Goal: Check status: Check status

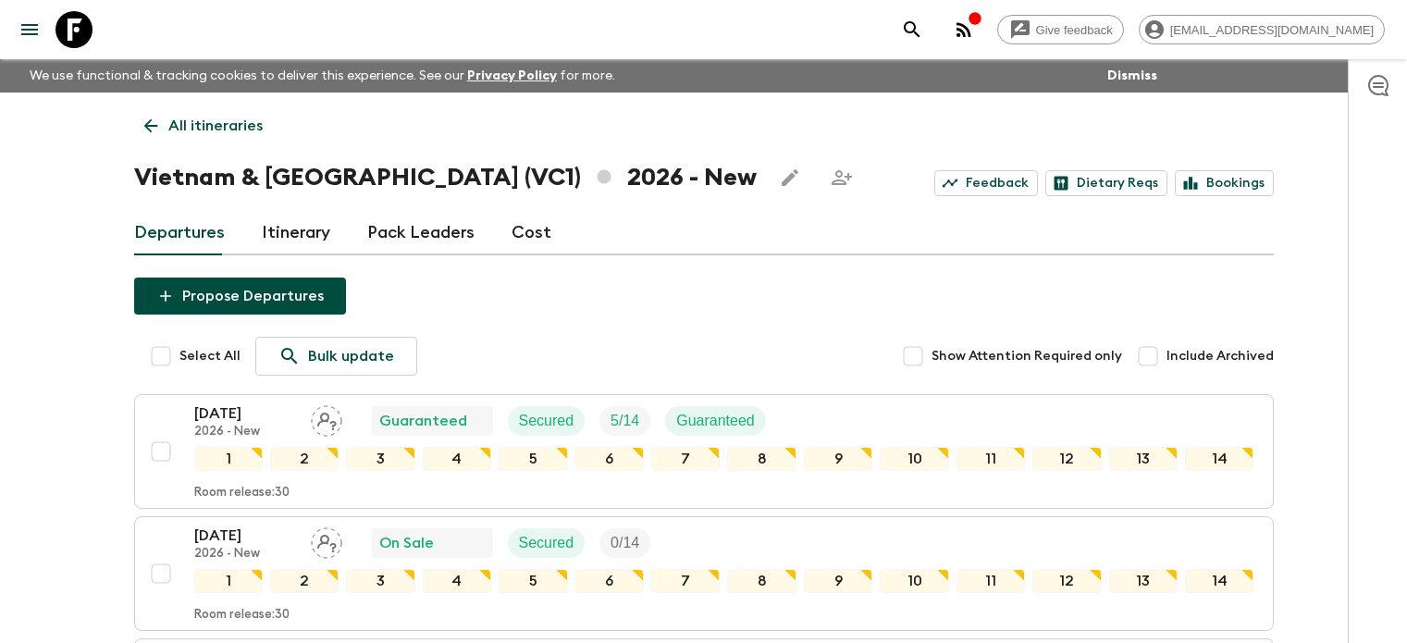
scroll to position [185, 0]
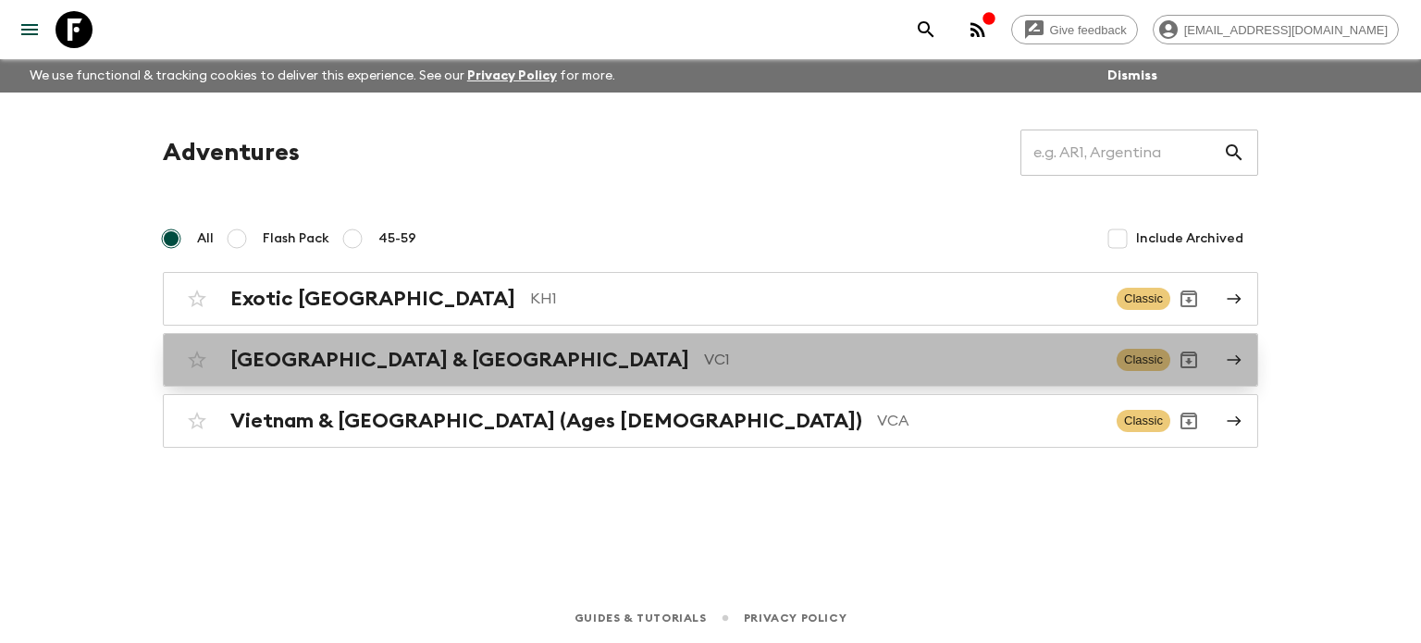
click at [438, 358] on h2 "[GEOGRAPHIC_DATA] & [GEOGRAPHIC_DATA]" at bounding box center [459, 360] width 459 height 24
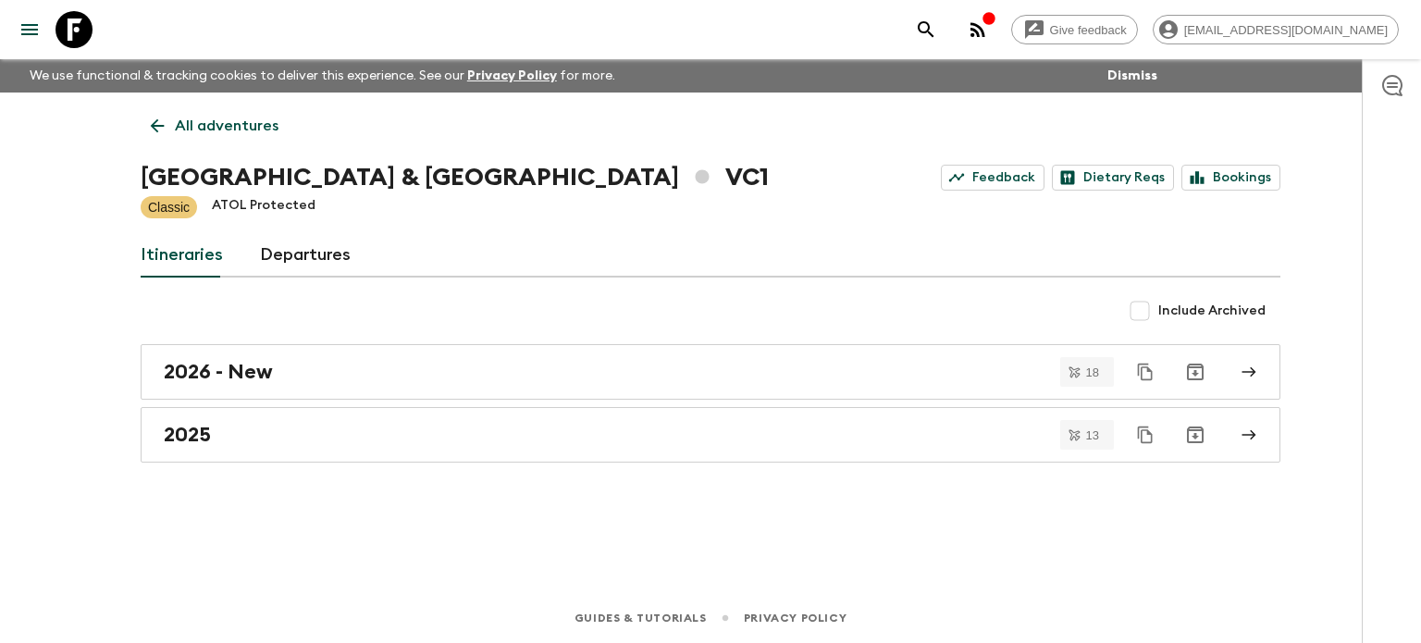
click at [249, 403] on div "2026 - New 18 2025 13" at bounding box center [711, 403] width 1140 height 118
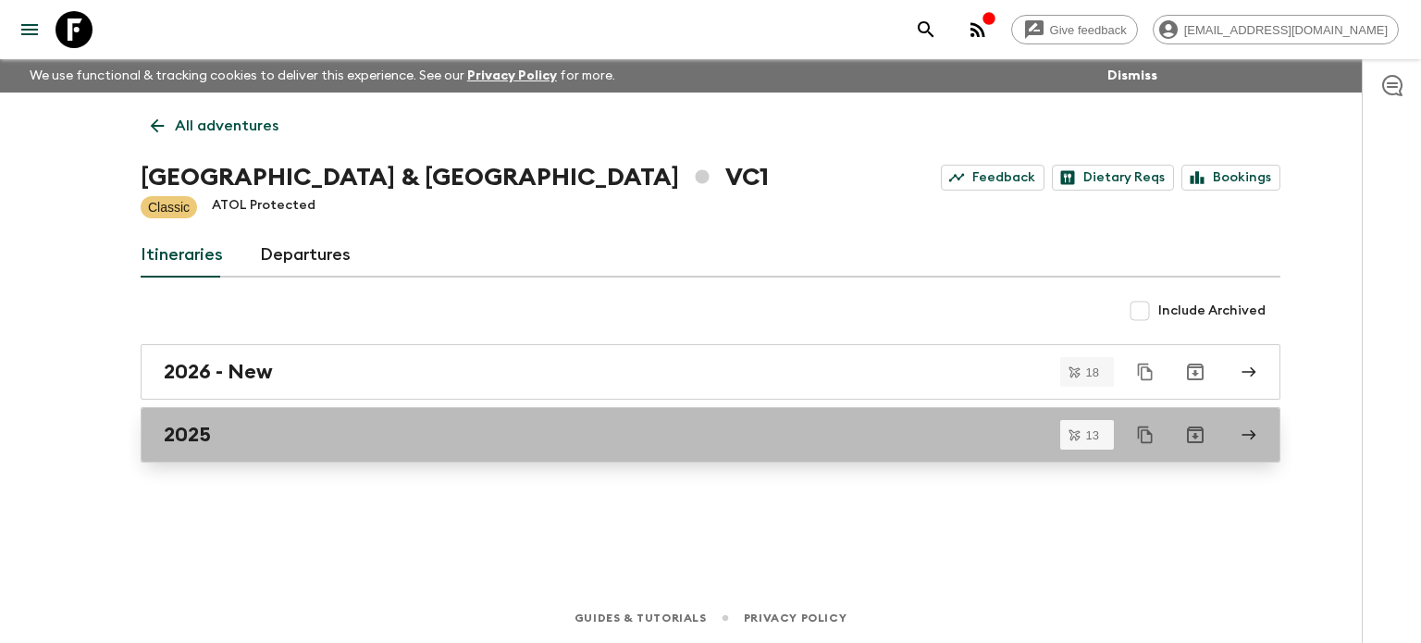
click at [215, 449] on link "2025" at bounding box center [711, 435] width 1140 height 56
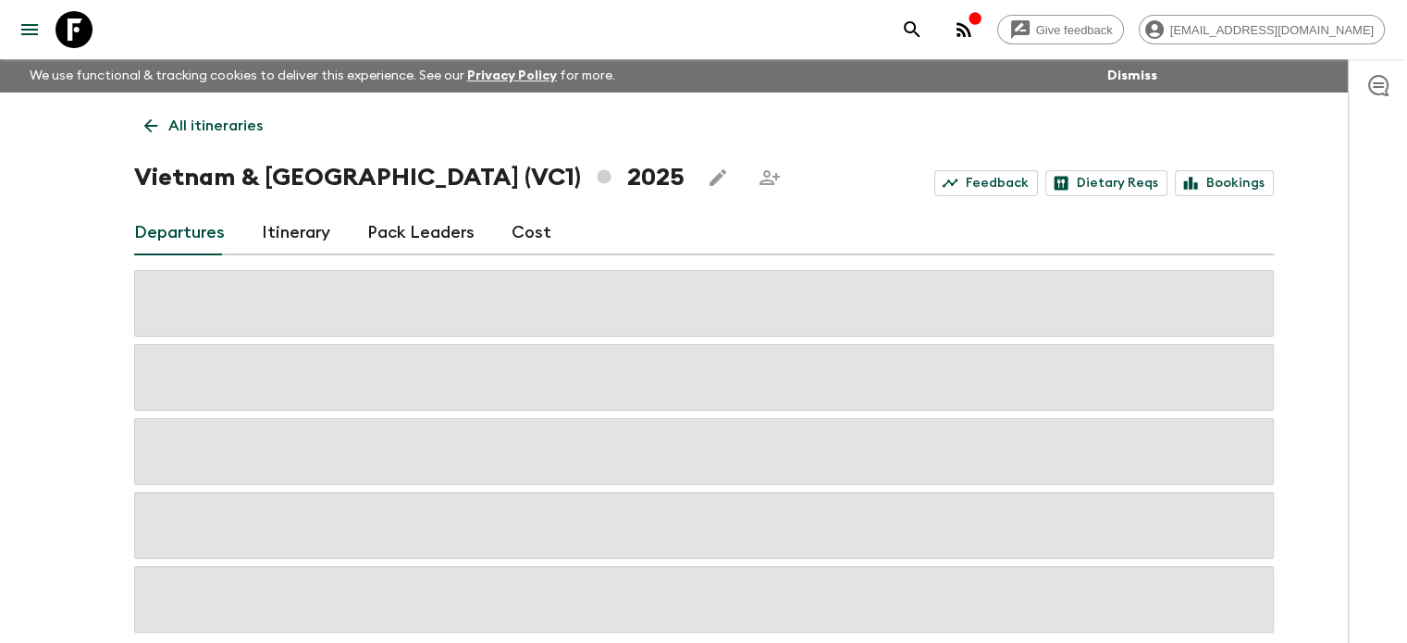
click at [983, 25] on icon "button" at bounding box center [975, 18] width 15 height 15
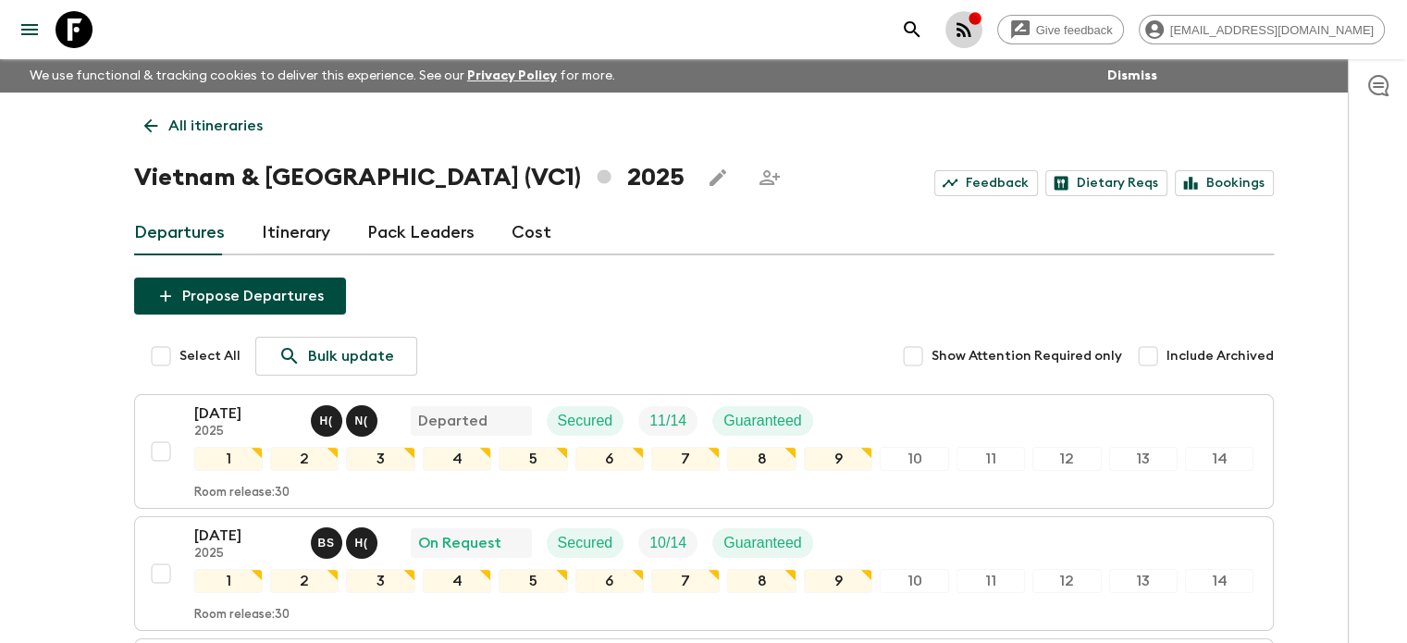
click at [960, 36] on circle "button" at bounding box center [959, 35] width 4 height 4
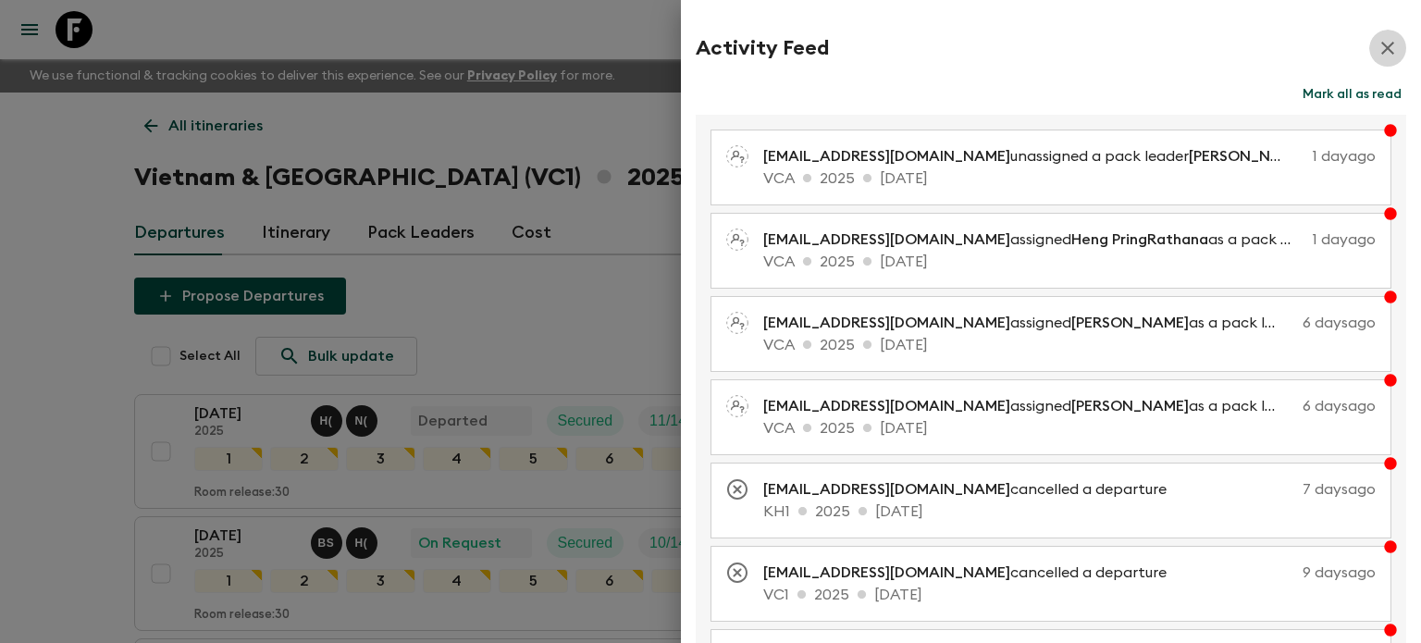
click at [1381, 47] on icon "button" at bounding box center [1387, 48] width 13 height 13
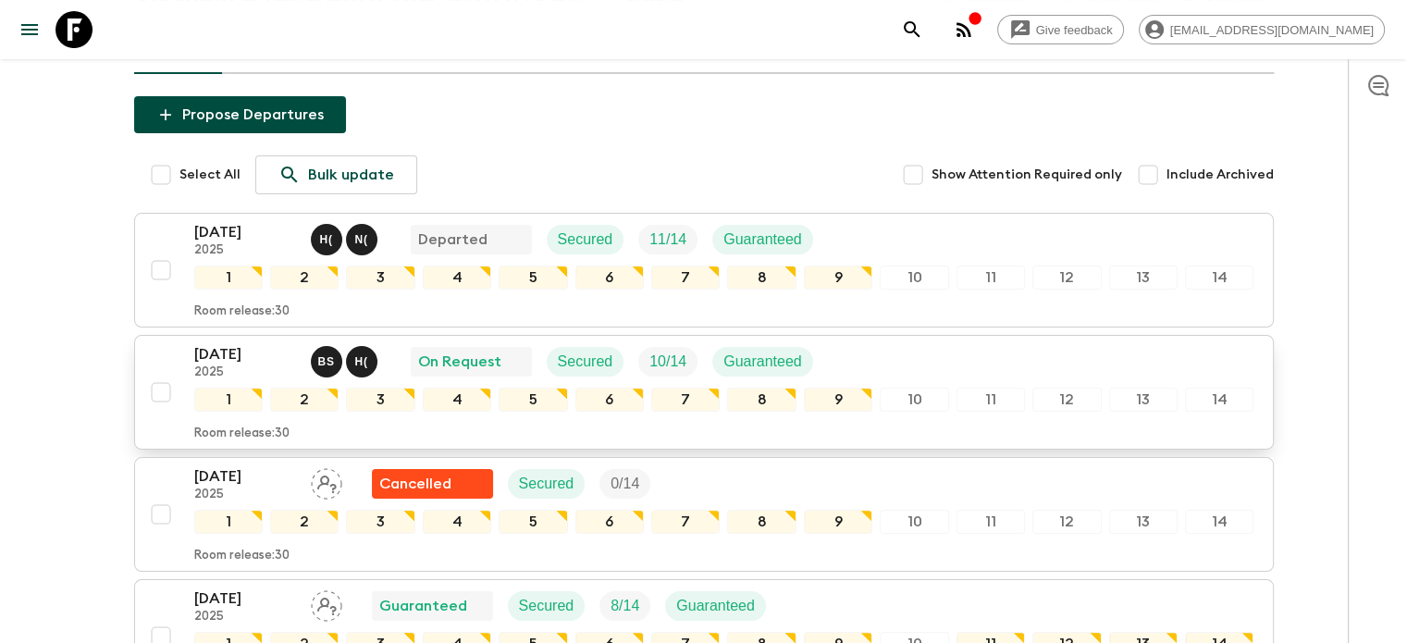
scroll to position [93, 0]
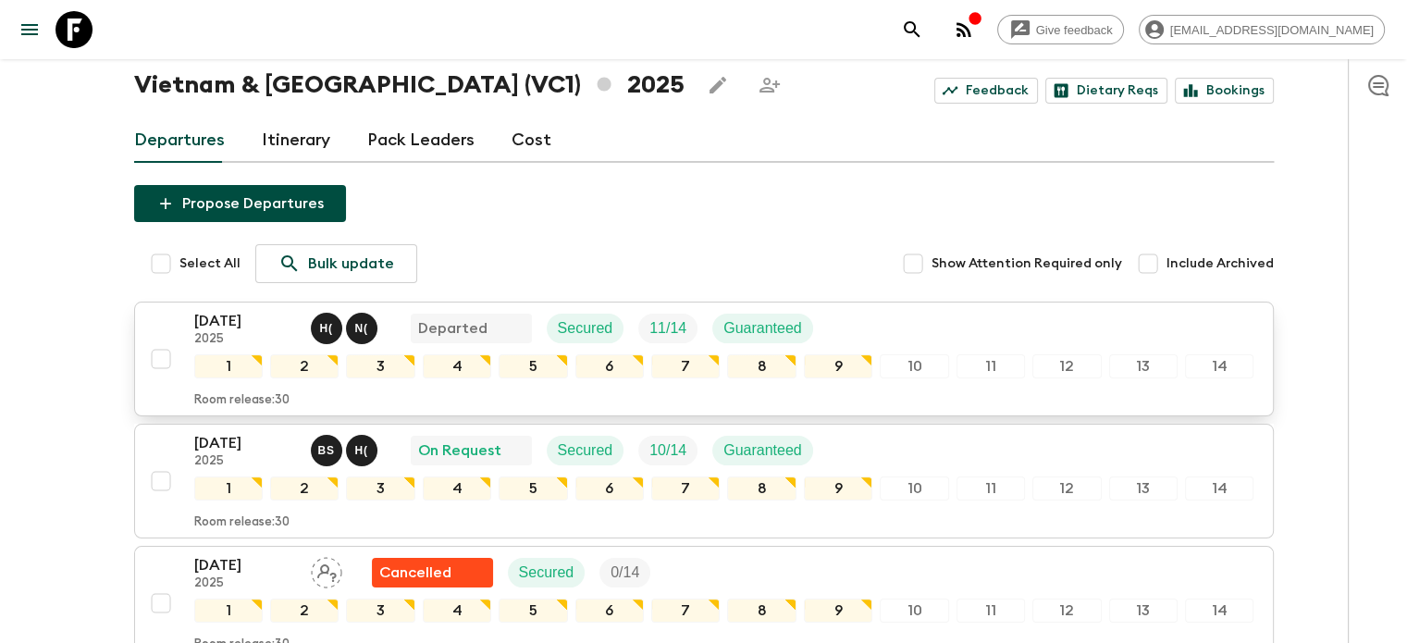
click at [194, 328] on p "[DATE]" at bounding box center [245, 321] width 102 height 22
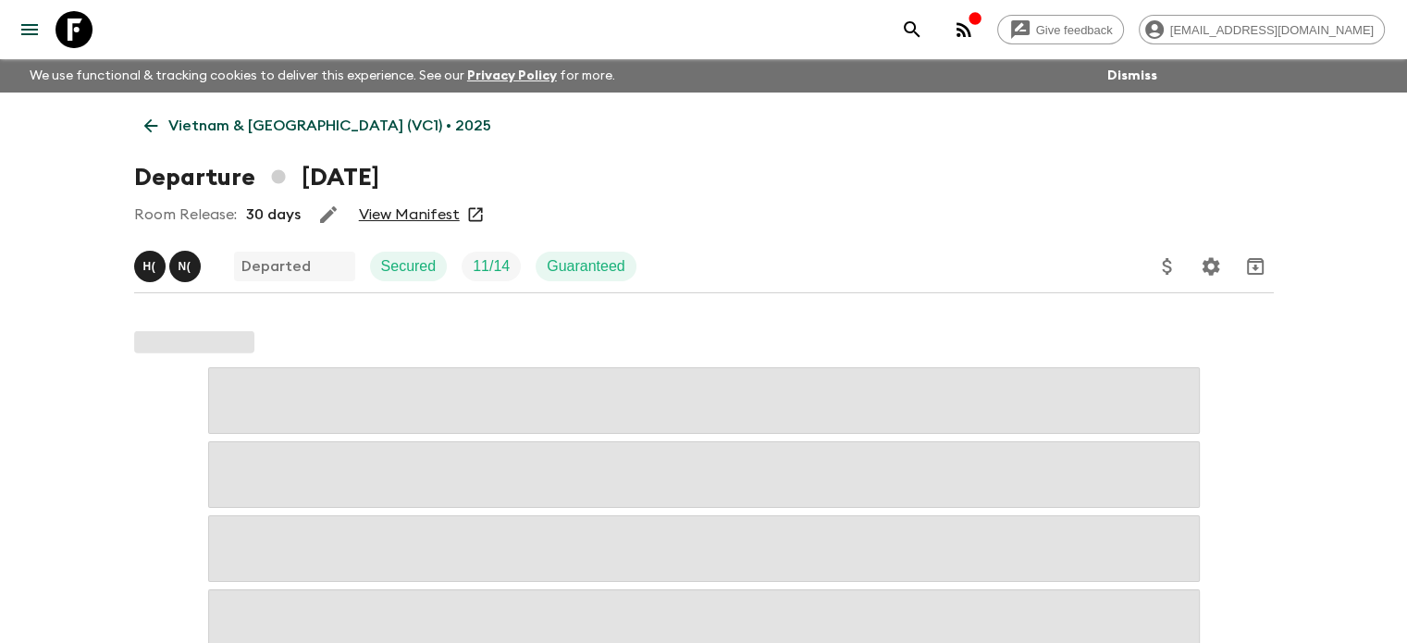
click at [404, 220] on link "View Manifest" at bounding box center [409, 214] width 101 height 19
